Goal: Register for event/course

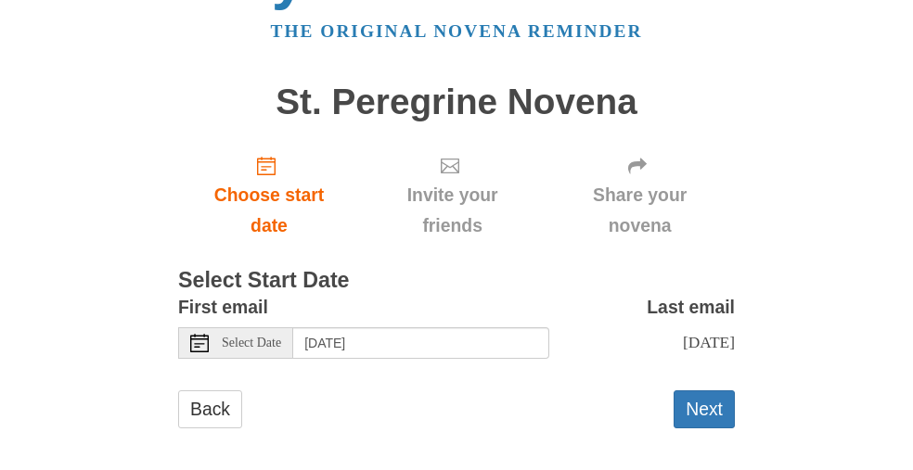
scroll to position [84, 0]
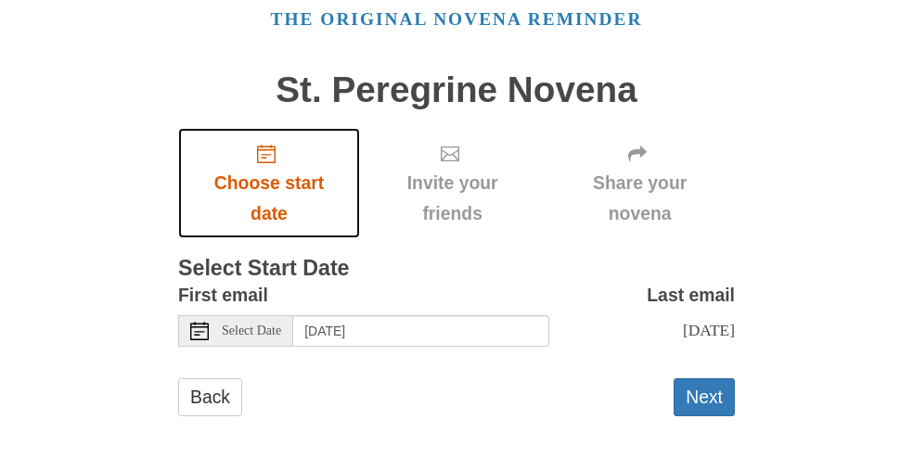
click at [291, 186] on span "Choose start date" at bounding box center [269, 198] width 145 height 61
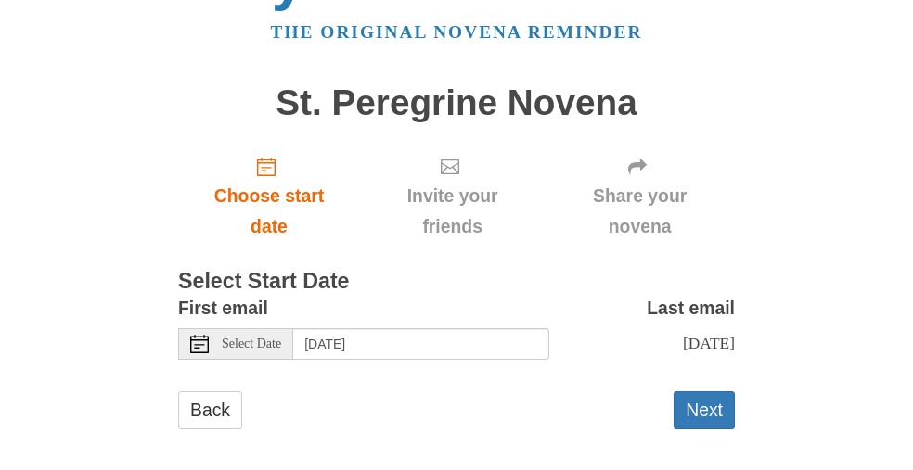
scroll to position [84, 0]
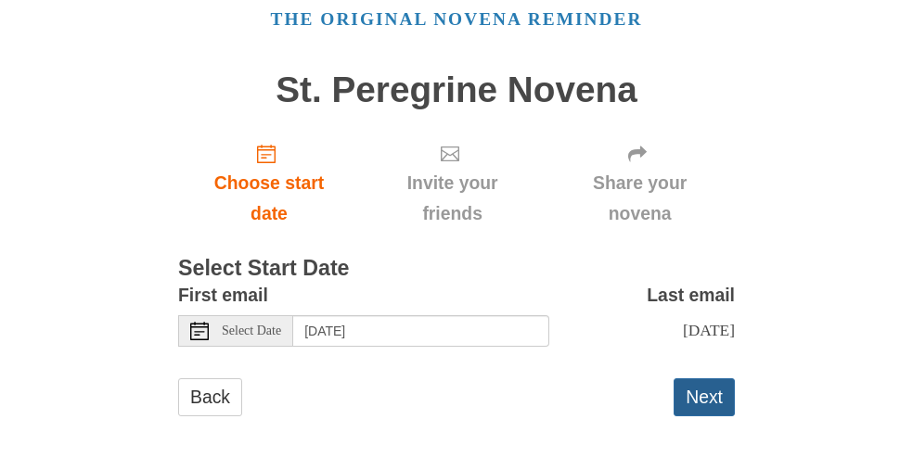
click at [709, 400] on button "Next" at bounding box center [704, 398] width 61 height 38
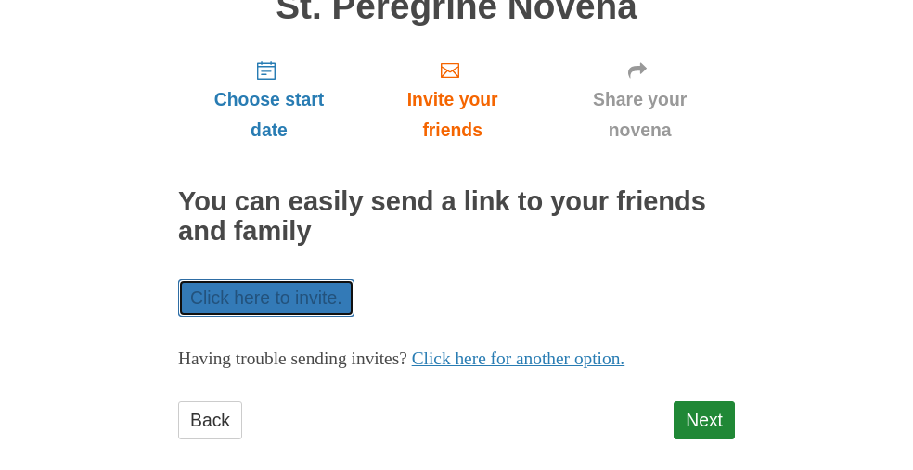
scroll to position [189, 0]
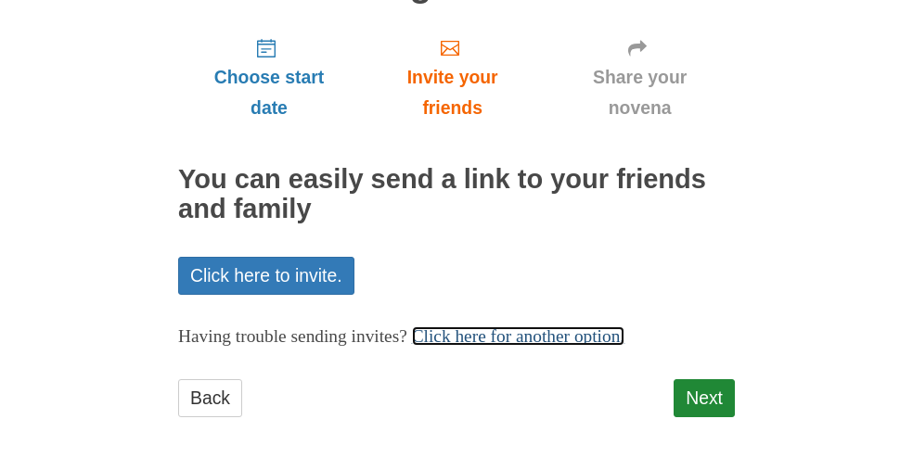
click at [573, 341] on link "Click here for another option." at bounding box center [518, 336] width 213 height 19
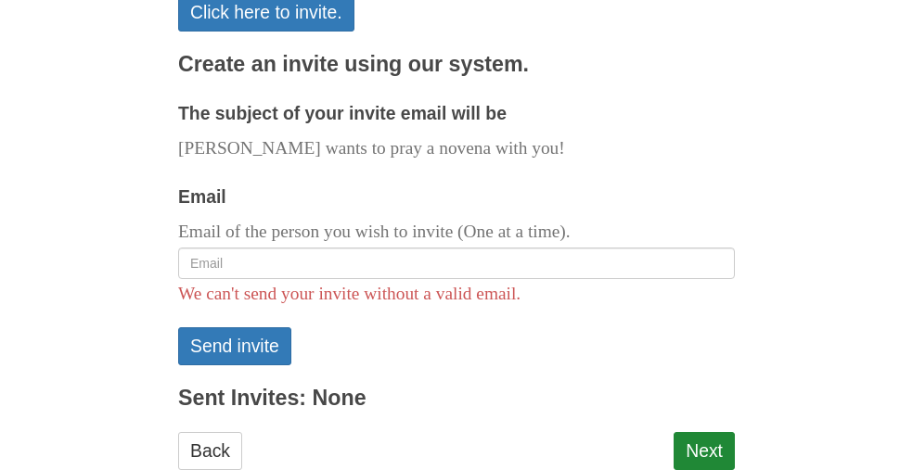
scroll to position [468, 0]
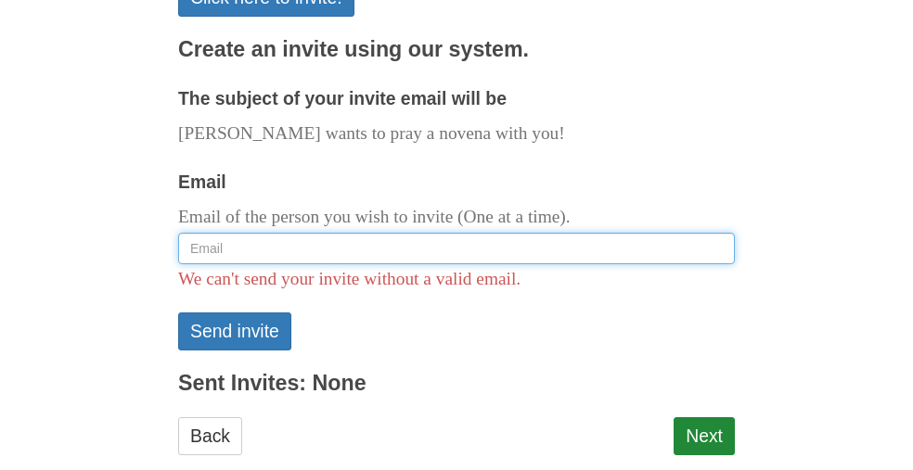
click at [249, 251] on input "Email" at bounding box center [456, 249] width 557 height 32
drag, startPoint x: 218, startPoint y: 248, endPoint x: 152, endPoint y: 246, distance: 65.9
click at [152, 246] on div "Pray More Novenas The original novena reminder St. Peregrine Novena Choose star…" at bounding box center [457, 20] width 696 height 977
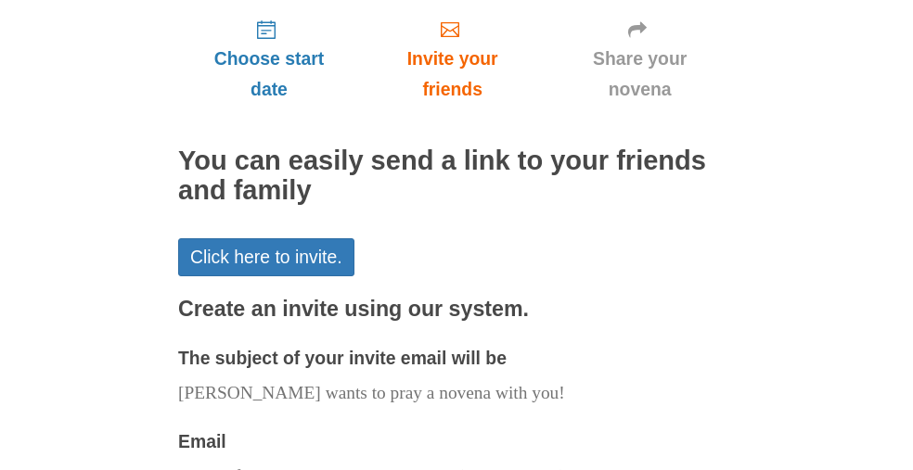
scroll to position [320, 0]
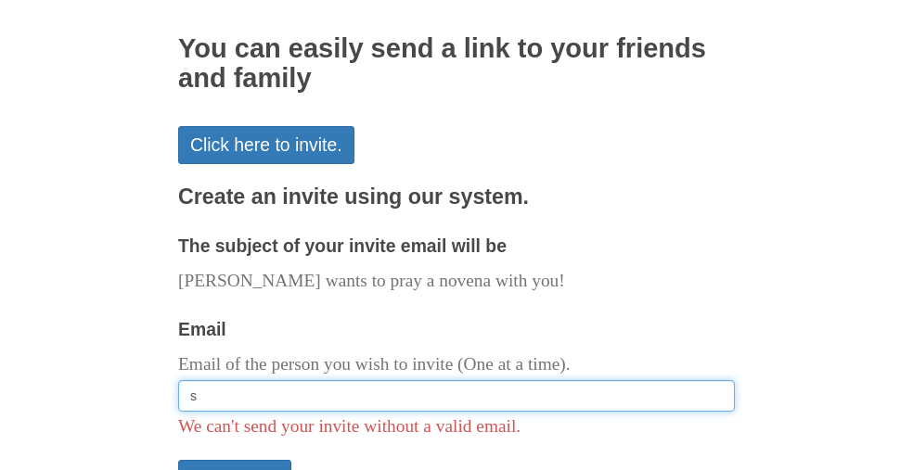
click at [221, 396] on input "s" at bounding box center [456, 396] width 557 height 32
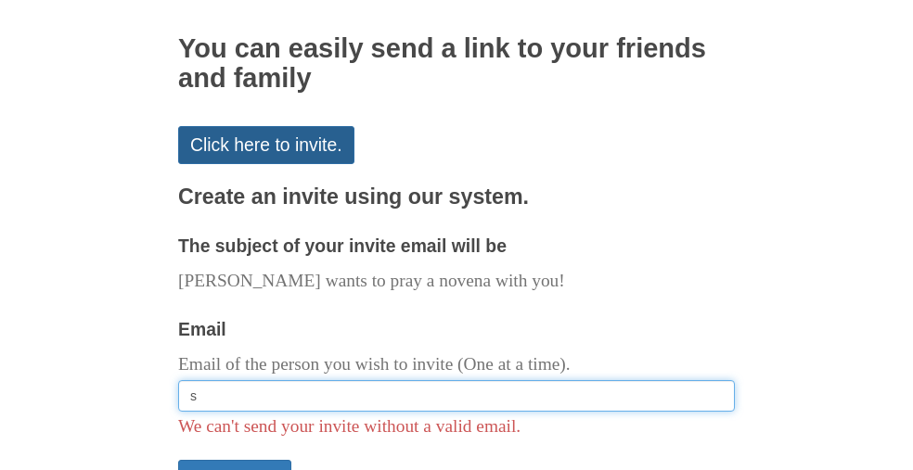
type input "s"
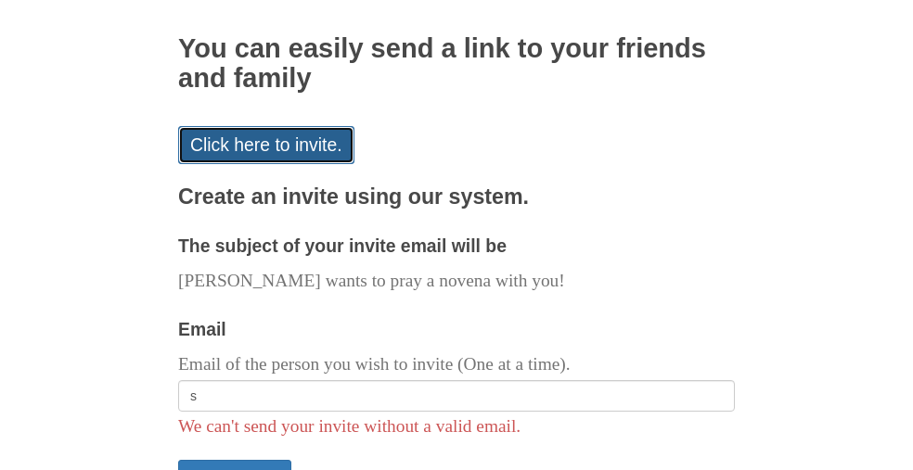
click at [283, 146] on link "Click here to invite." at bounding box center [266, 145] width 176 height 38
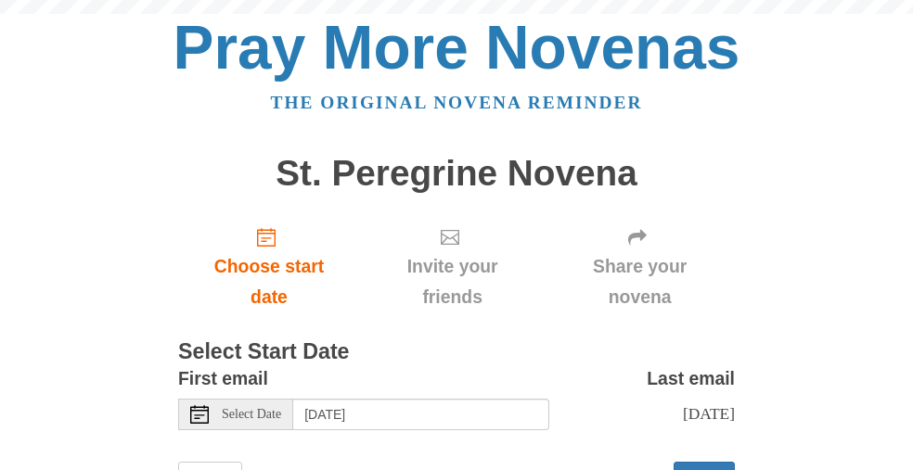
scroll to position [84, 0]
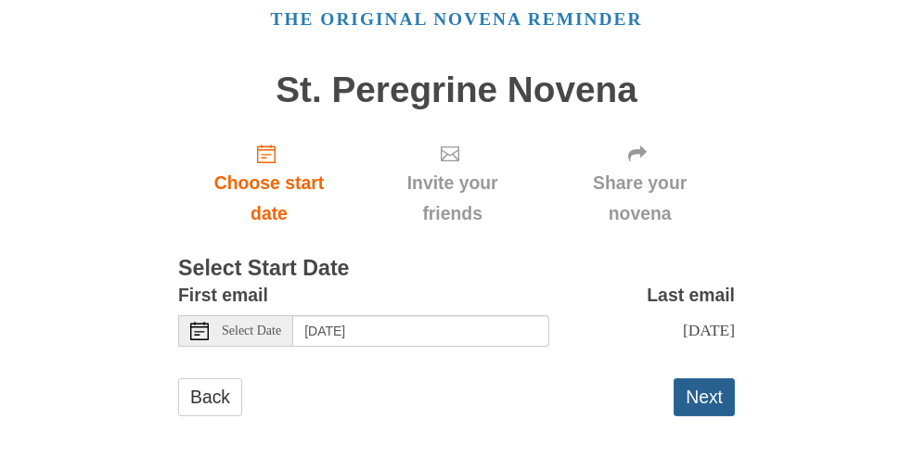
click at [722, 401] on button "Next" at bounding box center [704, 398] width 61 height 38
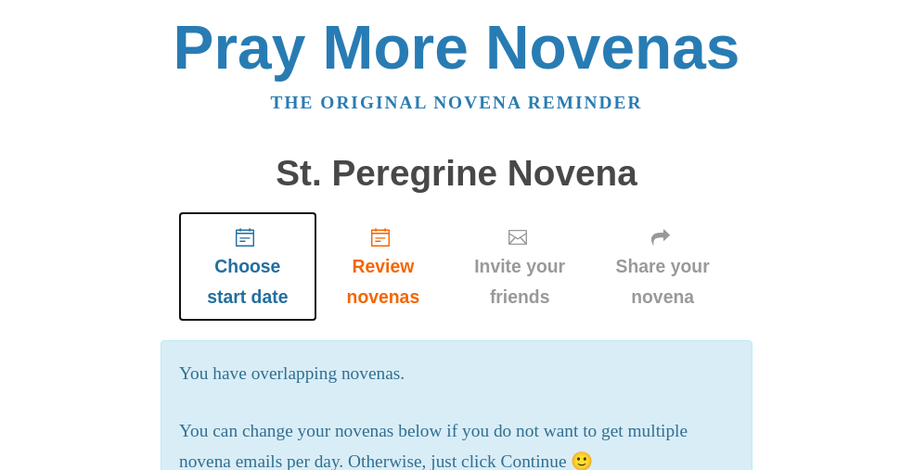
click at [229, 267] on span "Choose start date" at bounding box center [248, 281] width 102 height 61
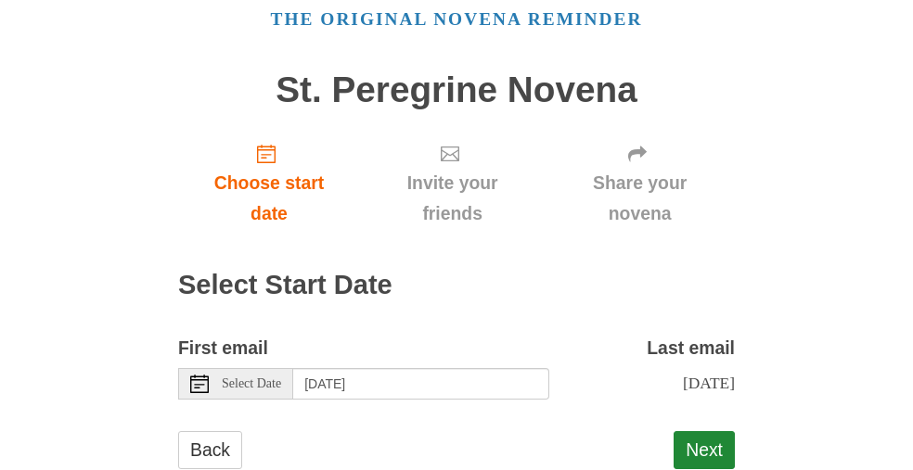
scroll to position [135, 0]
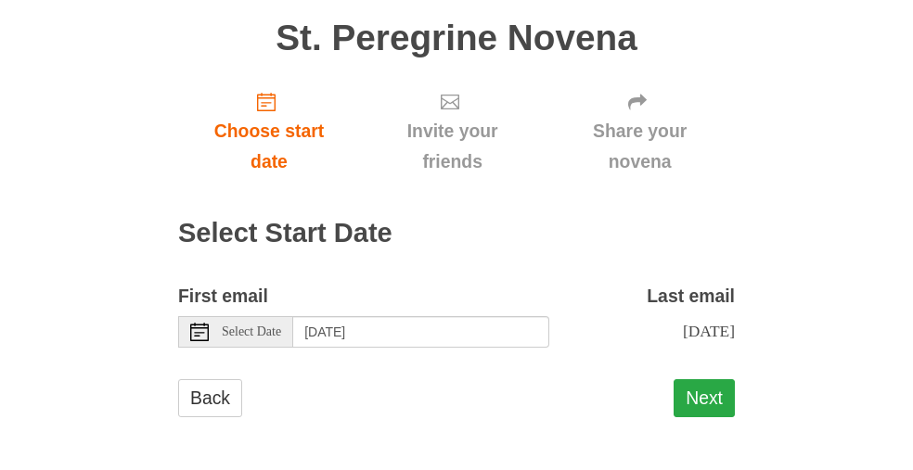
click at [703, 397] on button "Next" at bounding box center [704, 399] width 61 height 38
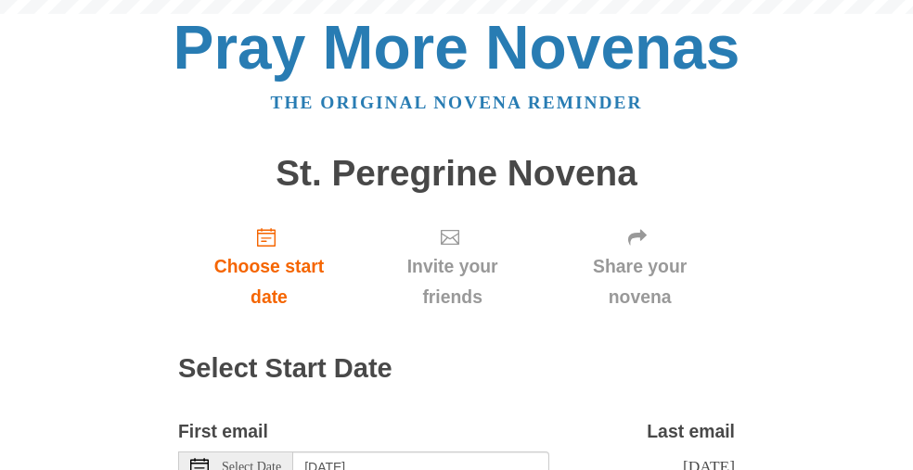
scroll to position [135, 0]
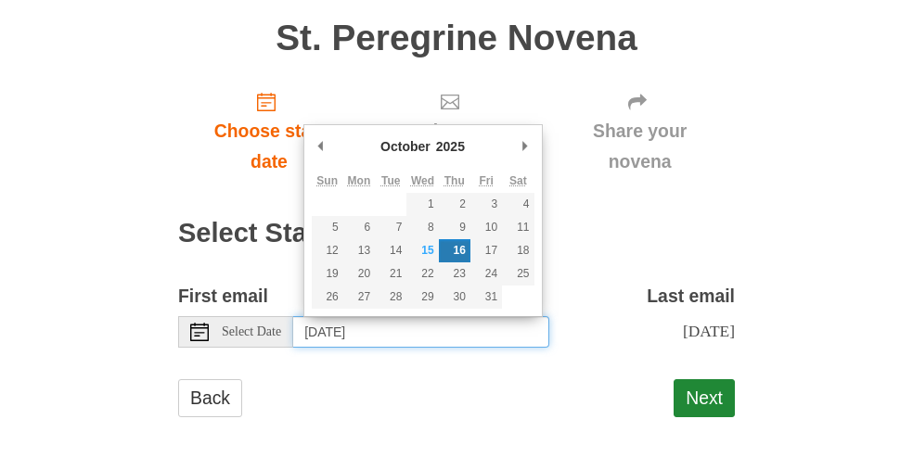
click at [496, 318] on input "Thursday, October 16th" at bounding box center [421, 332] width 256 height 32
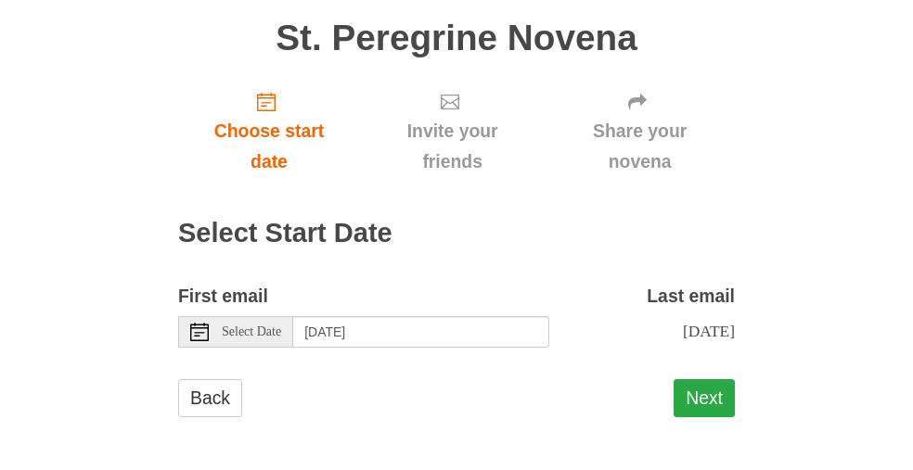
click at [702, 403] on button "Next" at bounding box center [704, 399] width 61 height 38
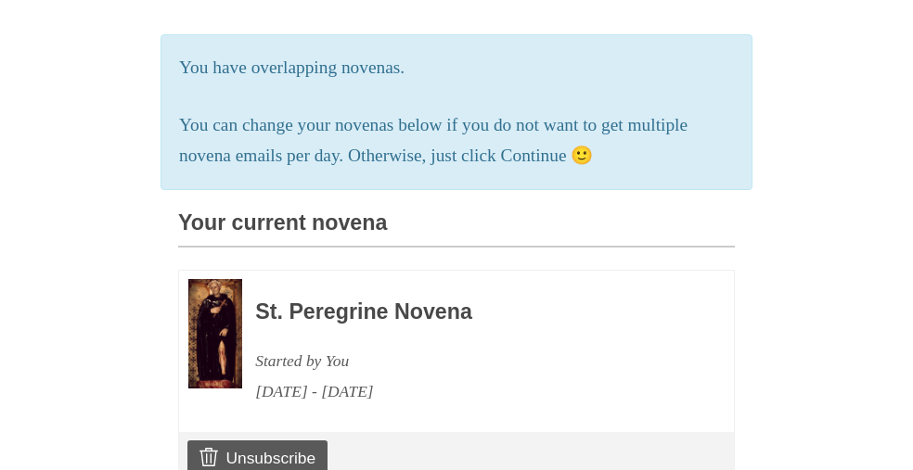
scroll to position [93, 0]
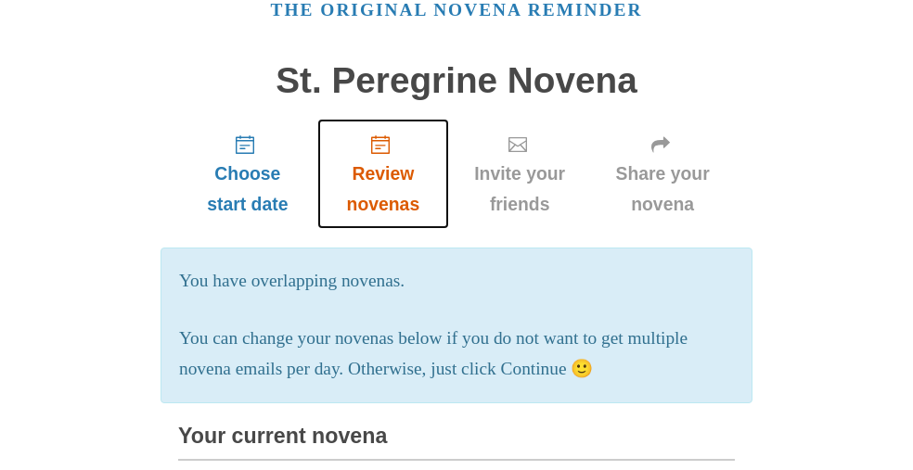
click at [382, 174] on span "Review novenas" at bounding box center [383, 189] width 95 height 61
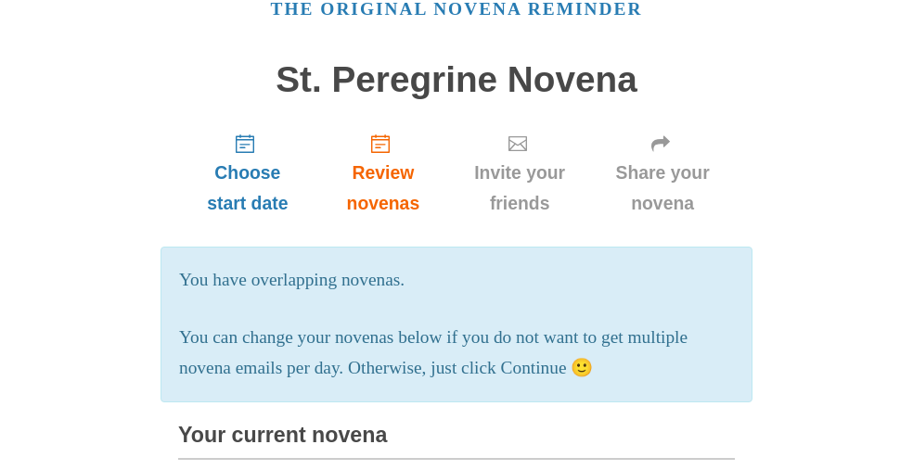
scroll to position [93, 0]
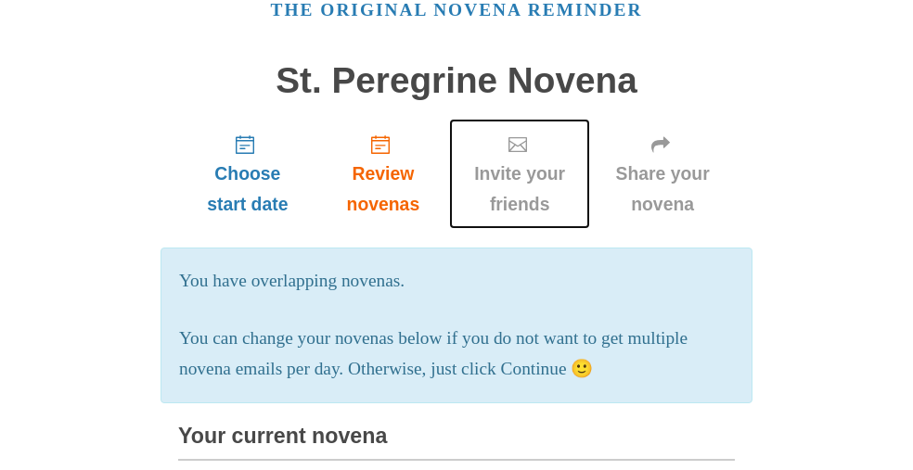
click at [507, 187] on span "Invite your friends" at bounding box center [520, 189] width 104 height 61
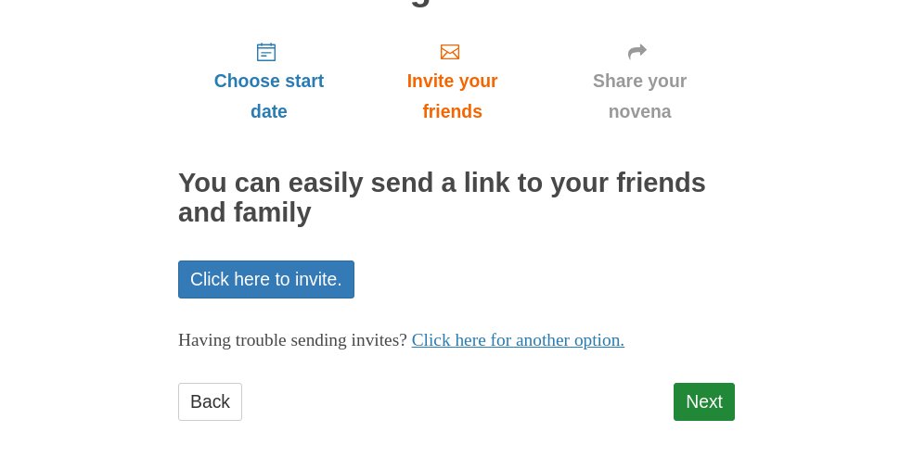
scroll to position [189, 0]
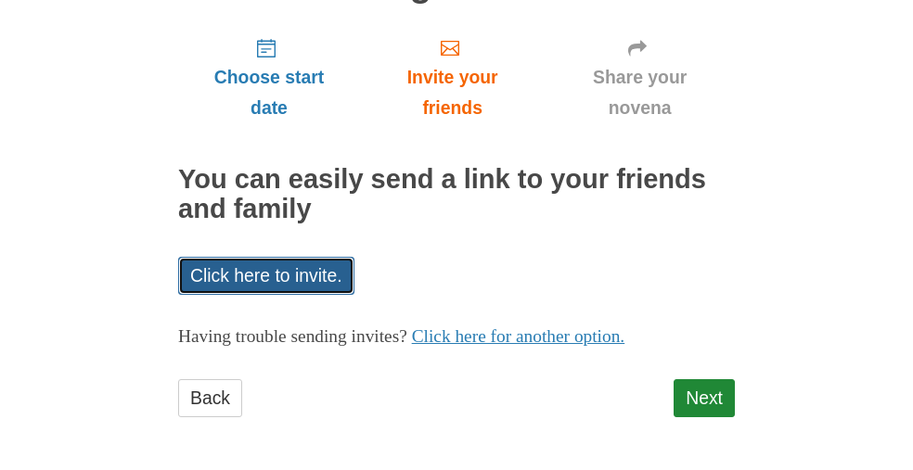
click at [260, 282] on link "Click here to invite." at bounding box center [266, 276] width 176 height 38
click at [290, 283] on link "Click here to invite." at bounding box center [266, 276] width 176 height 38
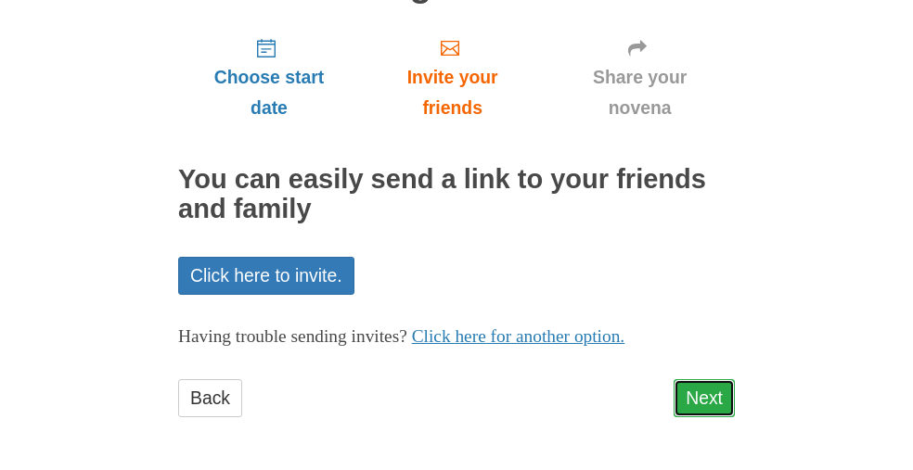
click at [713, 399] on link "Next" at bounding box center [704, 399] width 61 height 38
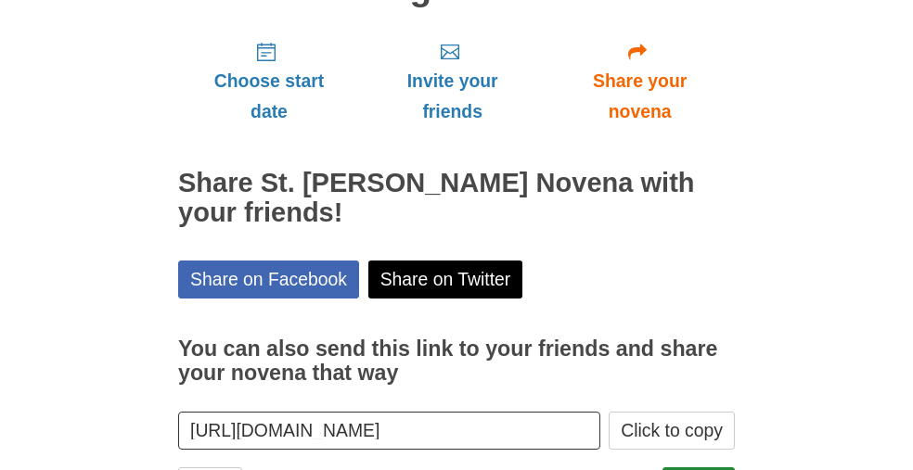
scroll to position [273, 0]
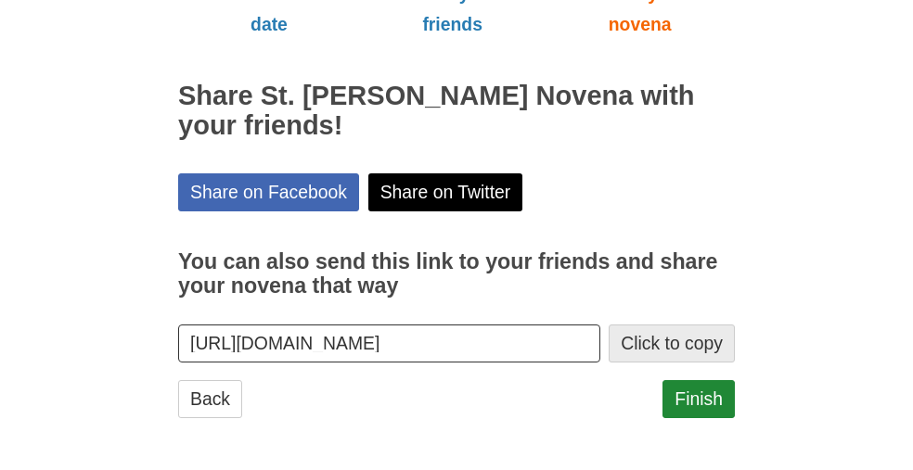
click at [666, 342] on button "Click to copy" at bounding box center [672, 344] width 126 height 38
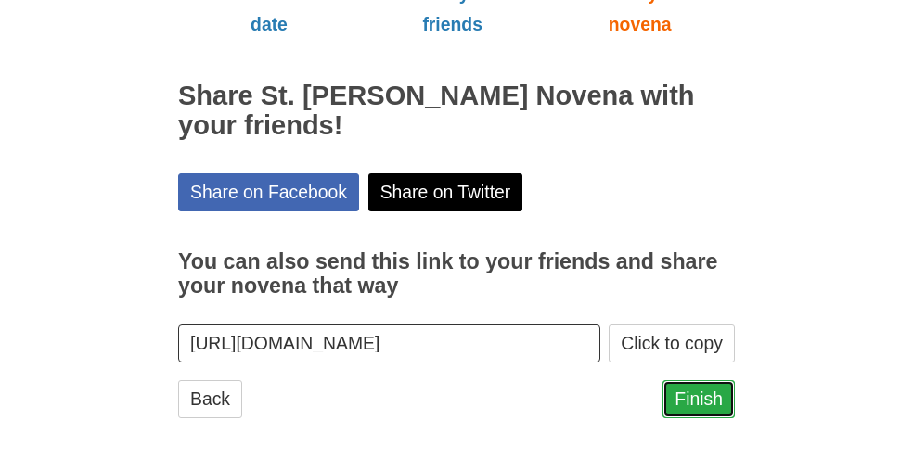
click at [691, 401] on link "Finish" at bounding box center [699, 399] width 72 height 38
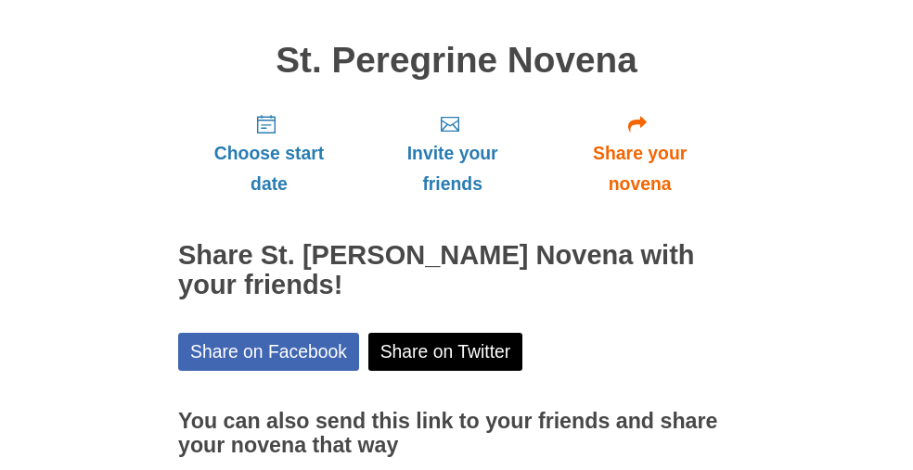
scroll to position [273, 0]
